Goal: Task Accomplishment & Management: Complete application form

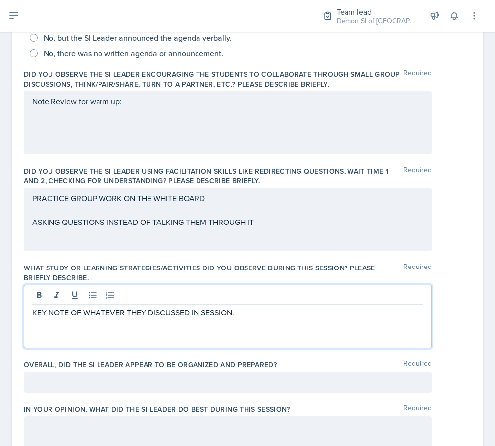
scroll to position [259, 0]
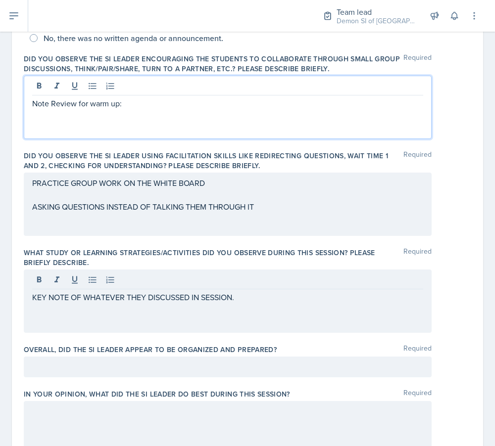
click at [173, 101] on p "Note Review for warm up:" at bounding box center [227, 104] width 391 height 12
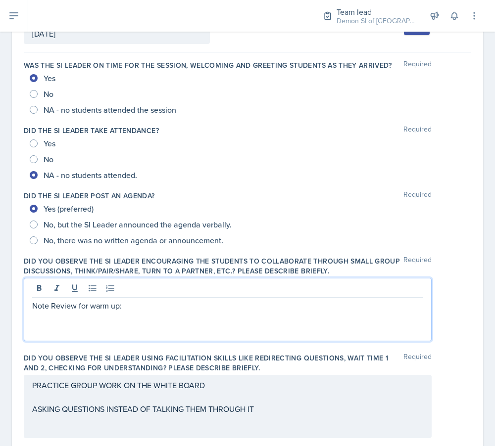
scroll to position [72, 0]
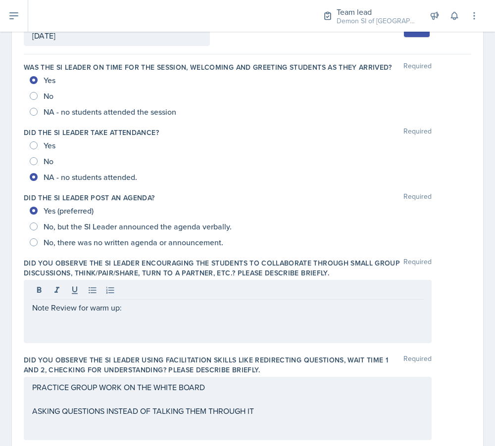
click at [75, 111] on span "NA - no students attended the session" at bounding box center [110, 112] width 133 height 10
click at [38, 111] on input "NA - no students attended the session" at bounding box center [34, 112] width 8 height 8
radio input "true"
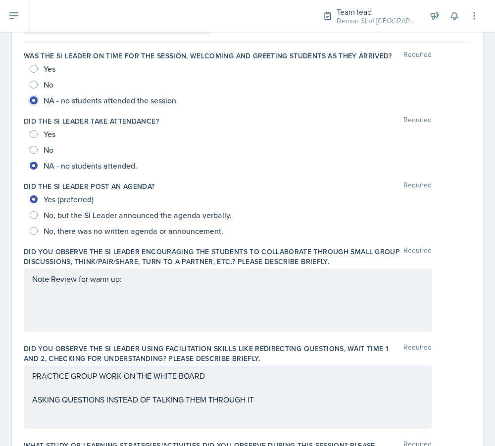
scroll to position [84, 0]
click at [112, 293] on div "Note Review for warm up:" at bounding box center [228, 299] width 408 height 63
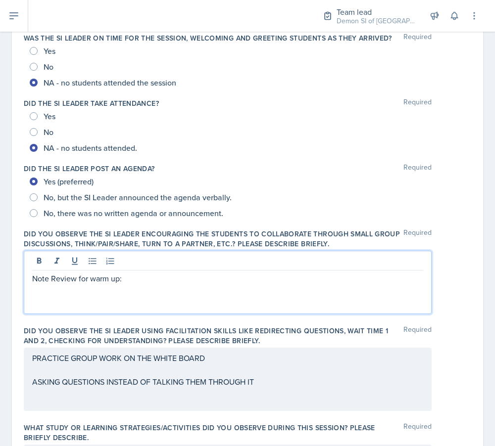
click at [140, 287] on div "Note Review for warm up:" at bounding box center [228, 282] width 408 height 63
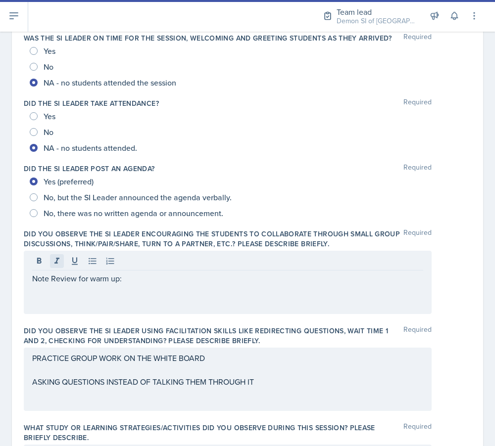
drag, startPoint x: 163, startPoint y: 285, endPoint x: 50, endPoint y: 255, distance: 116.1
click at [50, 255] on div "Note Review for warm up:" at bounding box center [228, 282] width 408 height 63
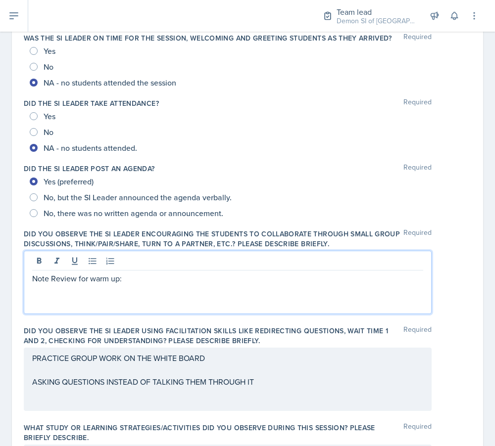
drag, startPoint x: 141, startPoint y: 280, endPoint x: 29, endPoint y: 276, distance: 112.0
click at [29, 276] on div "Note Review for warm up:" at bounding box center [228, 282] width 408 height 63
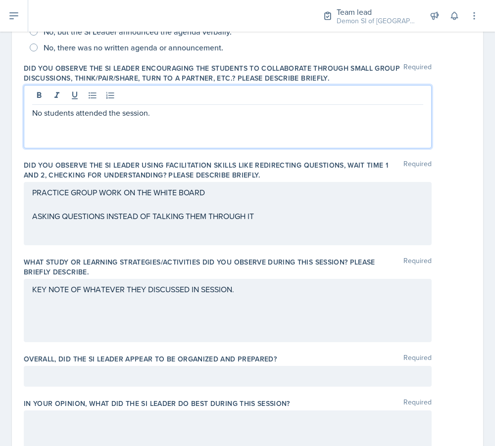
scroll to position [268, 0]
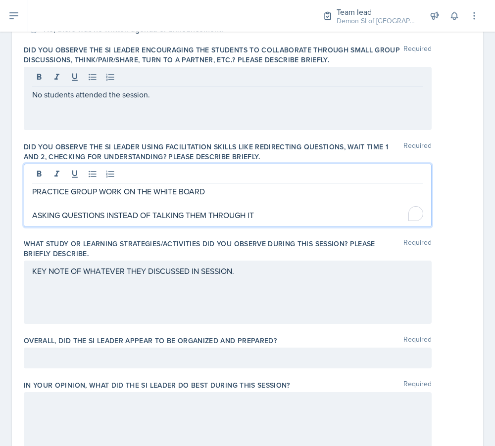
drag, startPoint x: 284, startPoint y: 214, endPoint x: -4, endPoint y: 171, distance: 291.7
click at [0, 171] on html "SI Documents Team lead Dashboard Calendar Profile Si leaders Documents Observat…" at bounding box center [247, 223] width 495 height 446
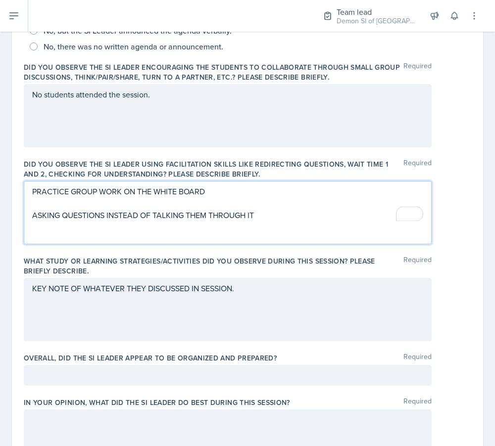
copy div "PRACTICE GROUP WORK ON THE WHITE BOARD ASKING QUESTIONS INSTEAD OF TALKING THEM…"
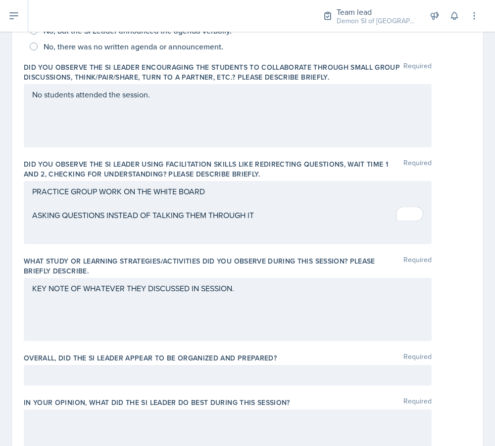
click at [227, 301] on div "KEY NOTE OF WHATEVER THEY DISCUSSED IN SESSION." at bounding box center [228, 309] width 408 height 63
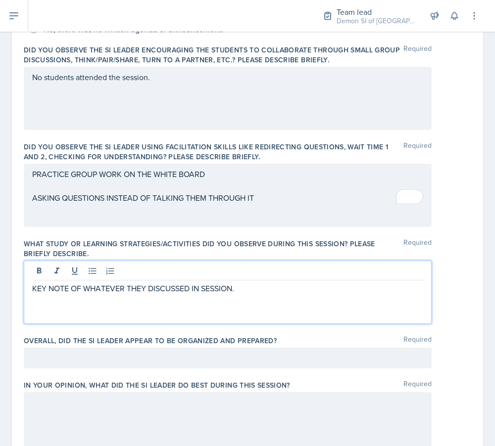
drag, startPoint x: 248, startPoint y: 290, endPoint x: -66, endPoint y: 273, distance: 315.2
click at [0, 273] on html "SI Documents Team lead Dashboard Calendar Profile Si leaders Documents Observat…" at bounding box center [247, 223] width 495 height 446
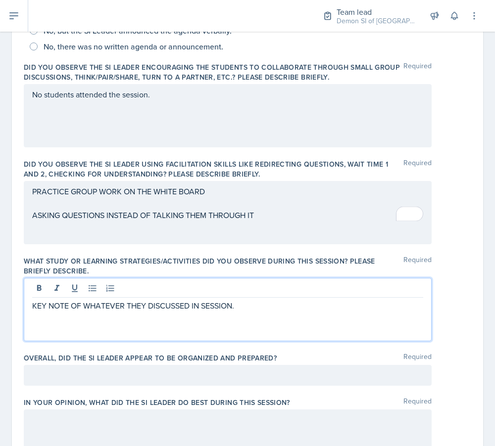
copy p "KEY NOTE OF WHATEVER THEY DISCUSSED IN SESSION."
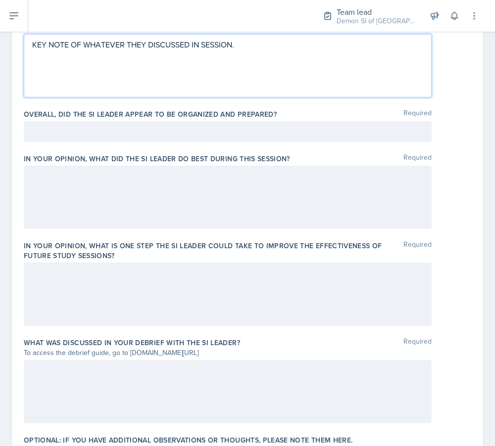
scroll to position [616, 0]
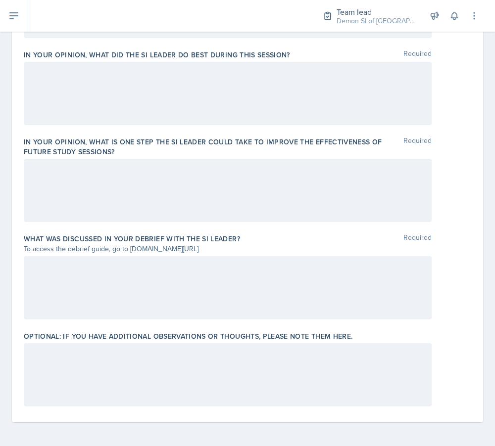
click at [223, 386] on div at bounding box center [228, 375] width 408 height 63
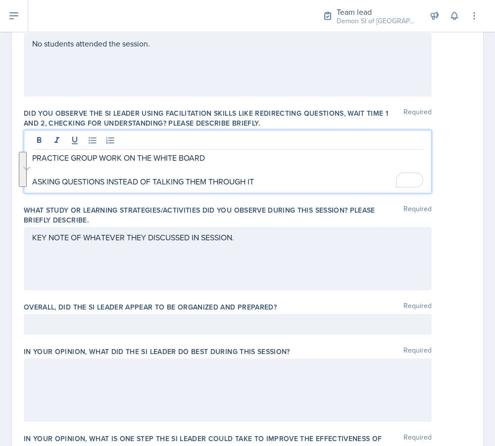
drag, startPoint x: 275, startPoint y: 183, endPoint x: -10, endPoint y: 137, distance: 288.9
click at [0, 137] on html "SI Documents Team lead Dashboard Calendar Profile Si leaders Documents Observat…" at bounding box center [247, 223] width 495 height 446
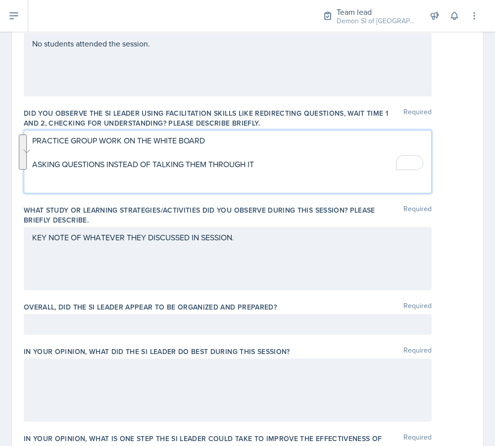
scroll to position [302, 0]
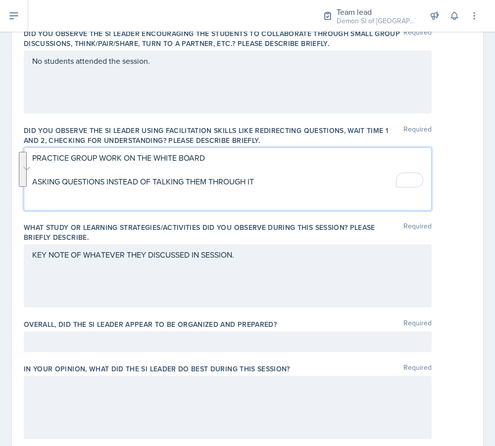
copy div "PRACTICE GROUP WORK ON THE WHITE BOARD ASKING QUESTIONS INSTEAD OF TALKING THEM…"
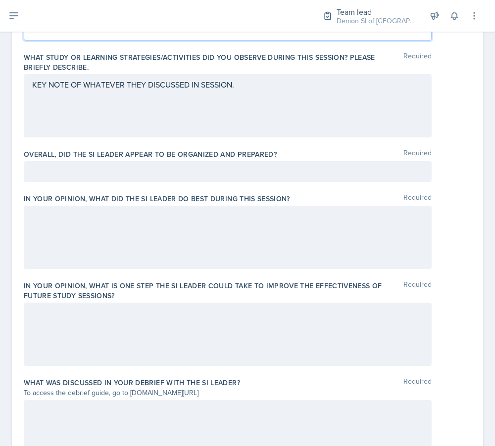
scroll to position [616, 0]
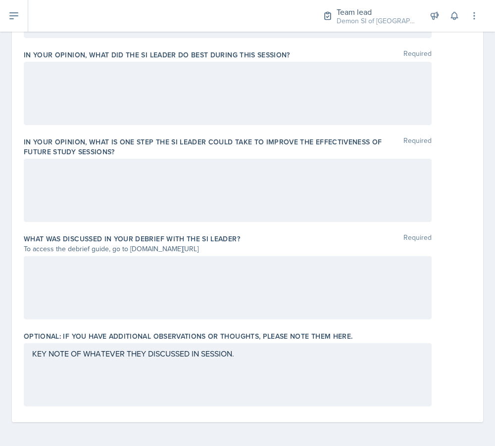
click at [128, 384] on div "KEY NOTE OF WHATEVER THEY DISCUSSED IN SESSION." at bounding box center [228, 375] width 408 height 63
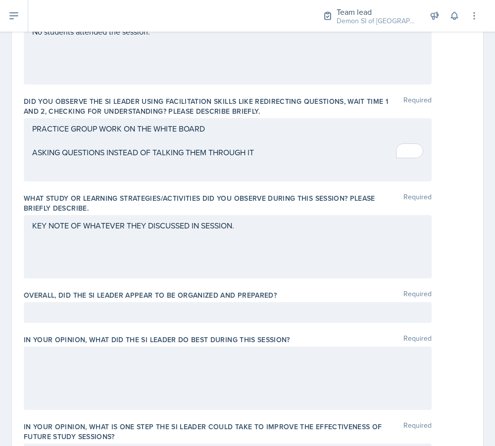
scroll to position [295, 0]
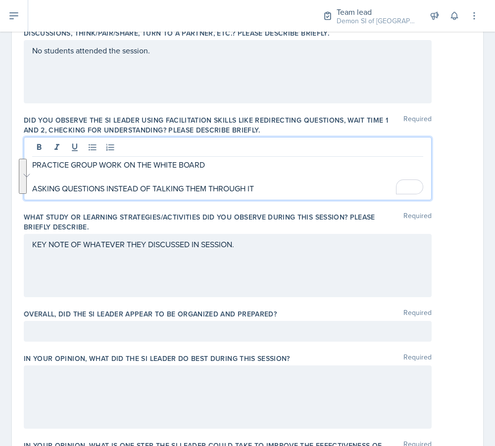
drag, startPoint x: 263, startPoint y: 190, endPoint x: -13, endPoint y: 139, distance: 281.3
click at [0, 139] on html "SI Documents Team lead Dashboard Calendar Profile Si leaders Documents Observat…" at bounding box center [247, 223] width 495 height 446
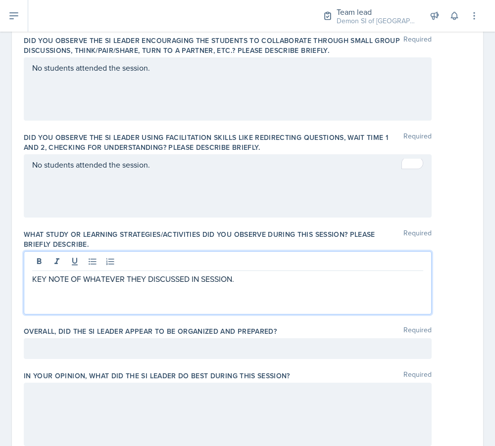
drag, startPoint x: 248, startPoint y: 264, endPoint x: -160, endPoint y: 246, distance: 408.3
click at [0, 246] on html "SI Documents Team lead Dashboard Calendar Profile Si leaders Documents Observat…" at bounding box center [247, 223] width 495 height 446
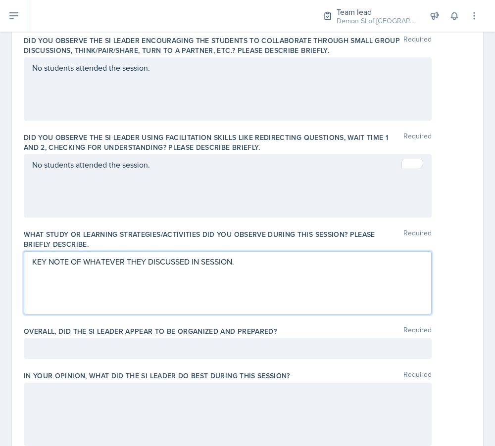
scroll to position [278, 0]
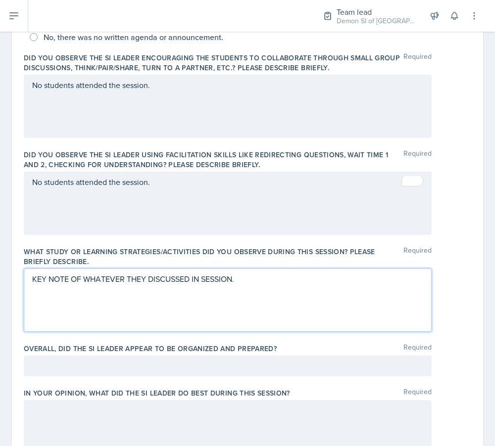
drag, startPoint x: 256, startPoint y: 279, endPoint x: 34, endPoint y: 264, distance: 223.3
click at [34, 264] on div "What study or learning strategies/activities did you observe during this sessio…" at bounding box center [247, 291] width 447 height 97
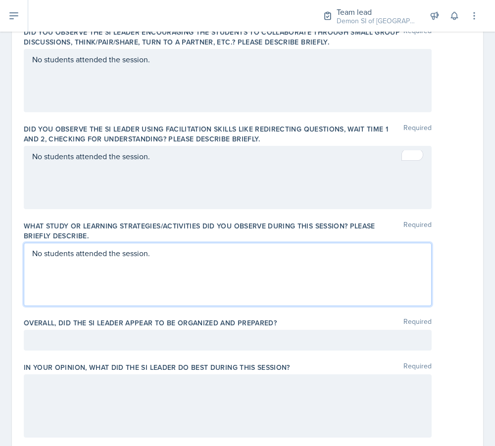
click at [44, 340] on p at bounding box center [227, 341] width 391 height 12
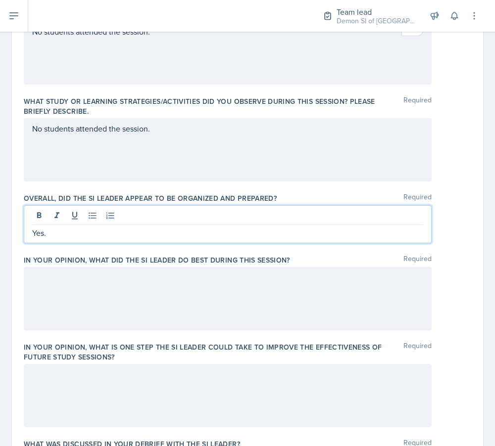
scroll to position [431, 0]
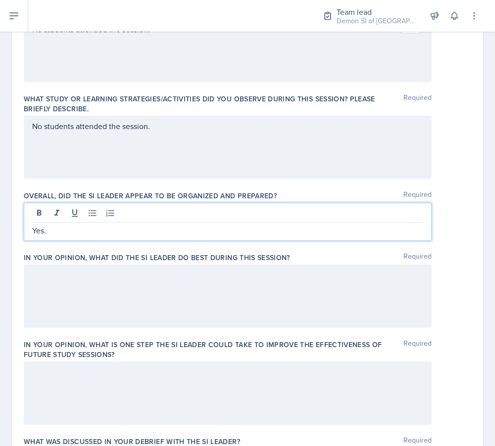
click at [146, 305] on div at bounding box center [228, 296] width 408 height 63
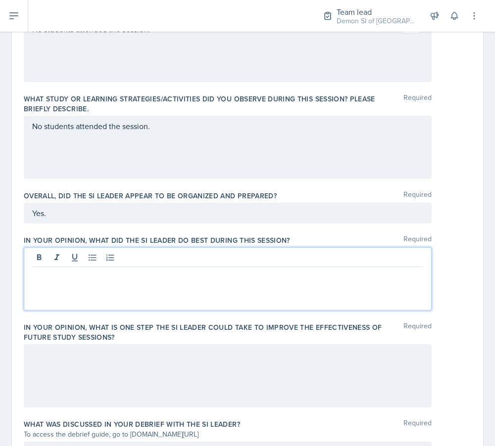
scroll to position [448, 0]
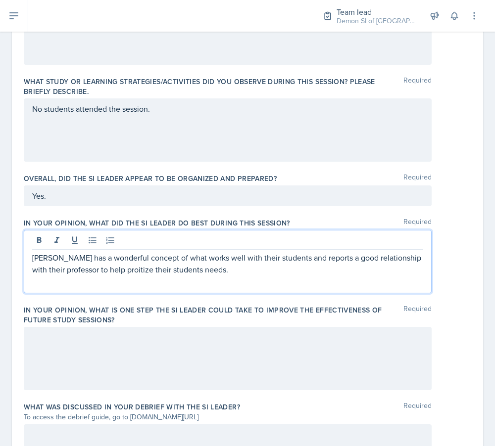
click at [104, 274] on p "Jade has a wonderful concept of what works well with their students and reports…" at bounding box center [227, 264] width 391 height 24
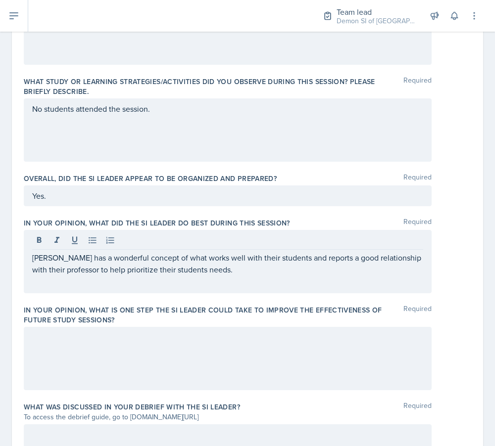
click at [66, 352] on div at bounding box center [228, 358] width 408 height 63
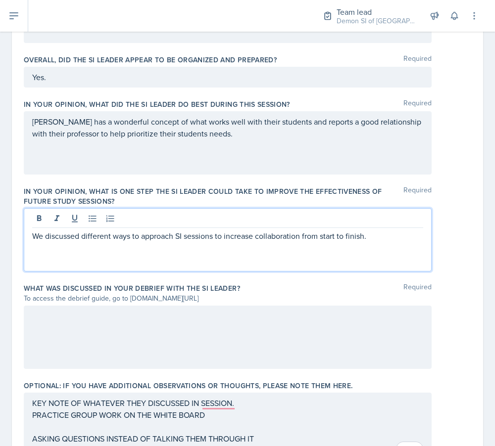
scroll to position [621, 0]
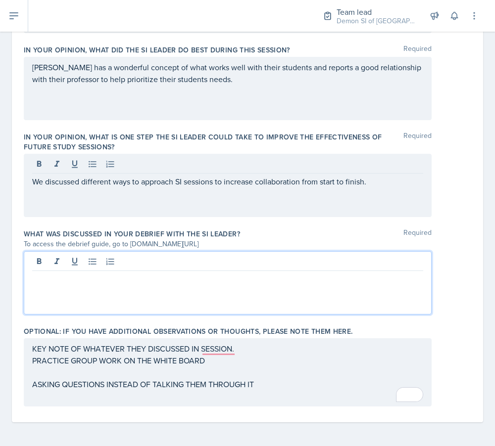
click at [140, 258] on div at bounding box center [228, 282] width 408 height 63
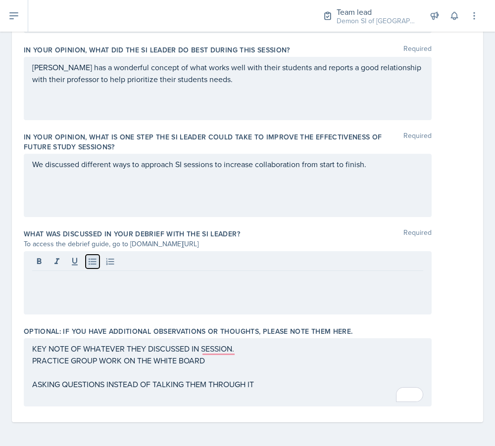
click at [94, 262] on icon at bounding box center [92, 262] width 7 height 6
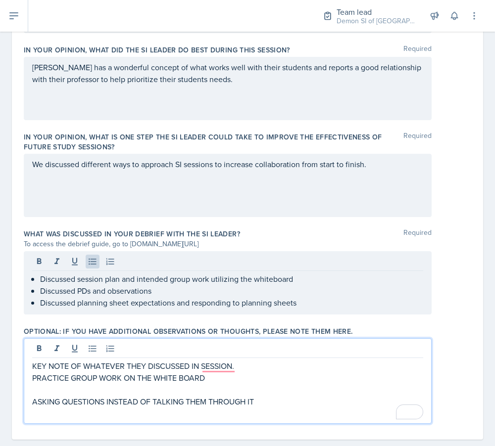
drag, startPoint x: 265, startPoint y: 388, endPoint x: -45, endPoint y: 390, distance: 309.9
click at [0, 390] on html "SI Documents Team lead Dashboard Calendar Profile Si leaders Documents Observat…" at bounding box center [247, 223] width 495 height 446
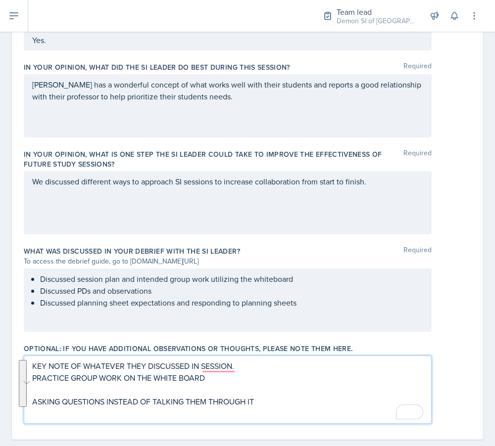
drag, startPoint x: 268, startPoint y: 402, endPoint x: -67, endPoint y: 334, distance: 341.5
click at [0, 334] on html "SI Documents Team lead Dashboard Calendar Profile Si leaders Documents Observat…" at bounding box center [247, 223] width 495 height 446
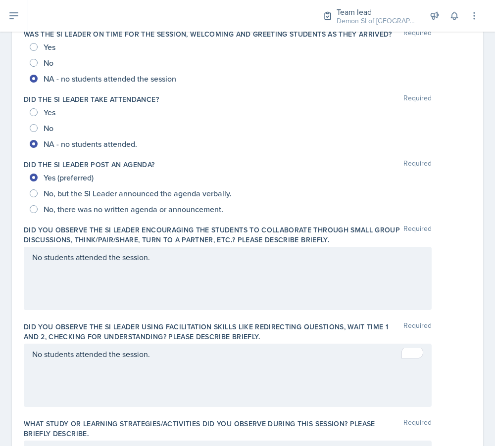
scroll to position [98, 0]
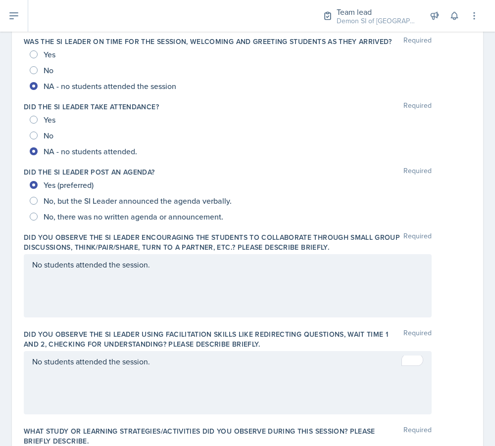
click at [380, 109] on div "Did the SI Leader take attendance? Required" at bounding box center [247, 107] width 447 height 10
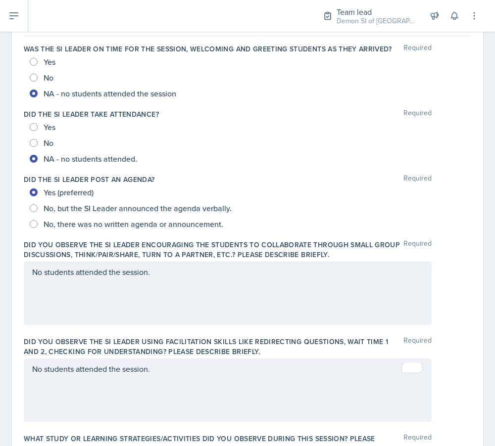
scroll to position [0, 0]
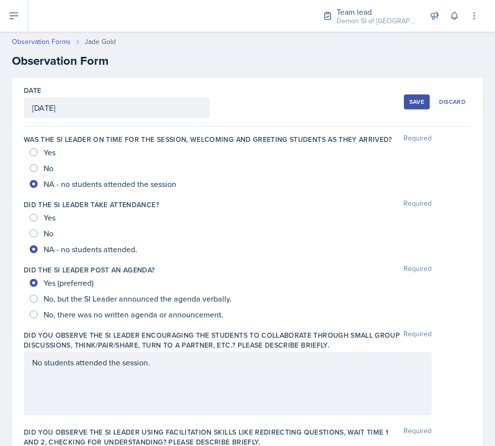
click at [417, 105] on div "Save" at bounding box center [416, 102] width 15 height 8
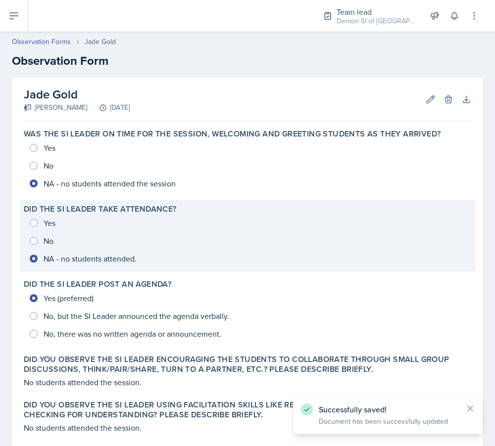
scroll to position [345, 0]
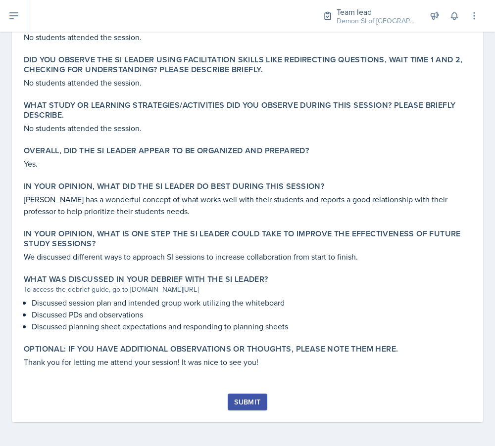
click at [243, 401] on div "Submit" at bounding box center [247, 402] width 26 height 8
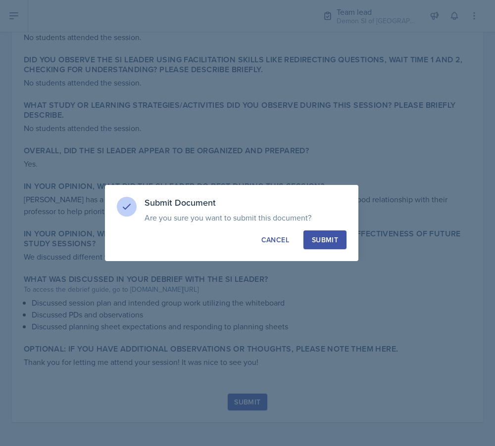
click at [332, 244] on div "Submit" at bounding box center [325, 240] width 26 height 10
radio input "true"
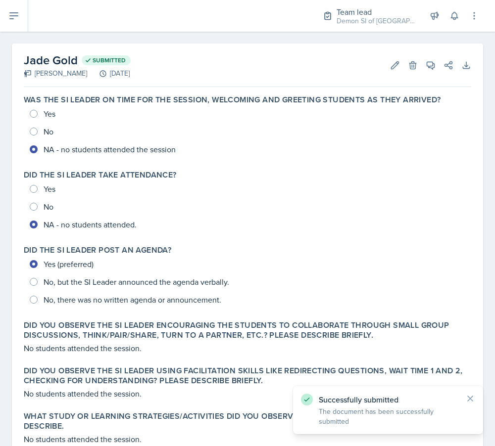
scroll to position [0, 0]
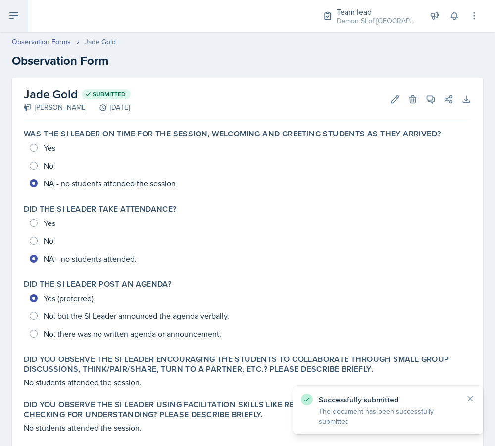
click at [21, 17] on button at bounding box center [14, 16] width 28 height 32
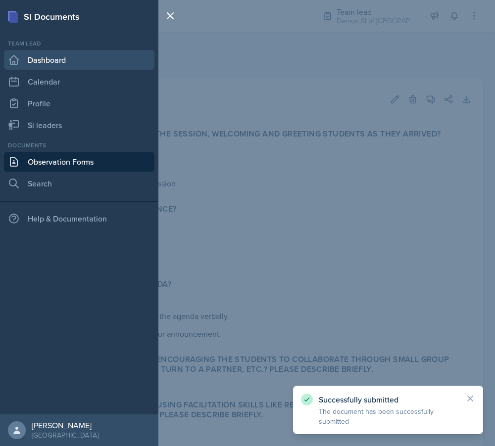
click at [40, 57] on link "Dashboard" at bounding box center [79, 60] width 150 height 20
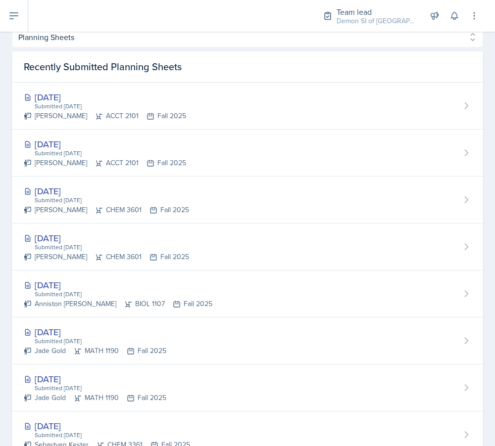
scroll to position [454, 0]
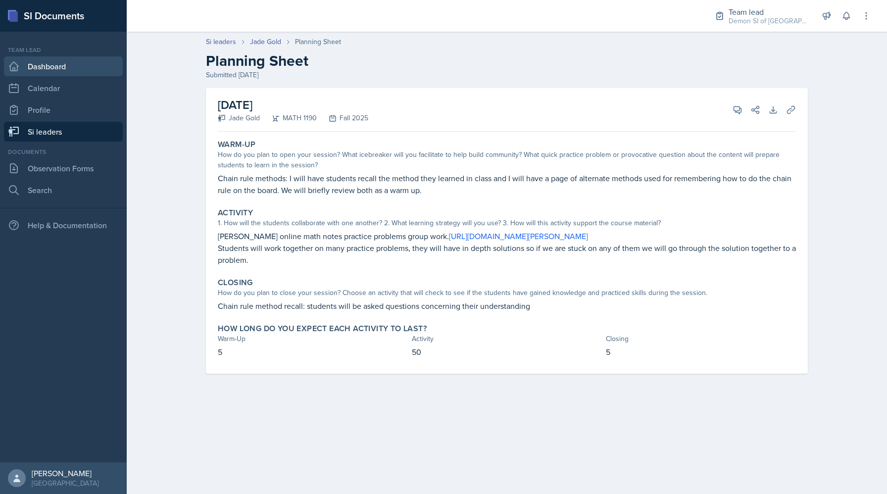
click at [41, 64] on link "Dashboard" at bounding box center [63, 66] width 119 height 20
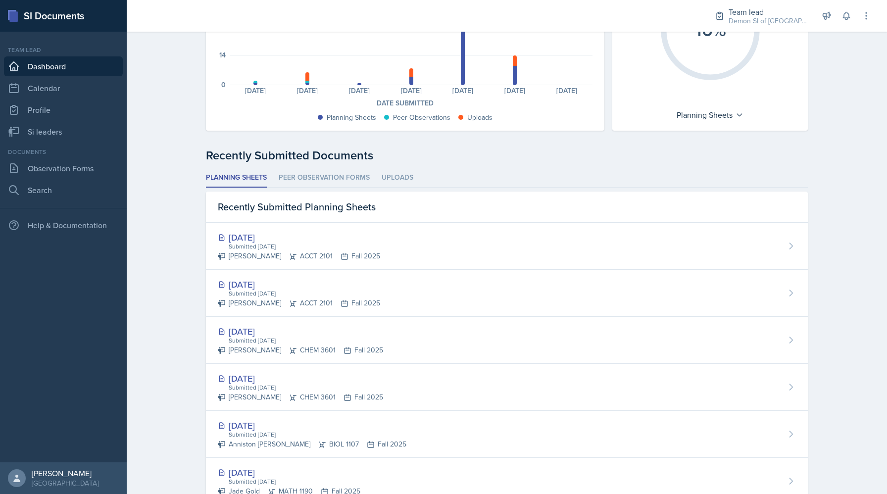
scroll to position [242, 0]
